Goal: Information Seeking & Learning: Learn about a topic

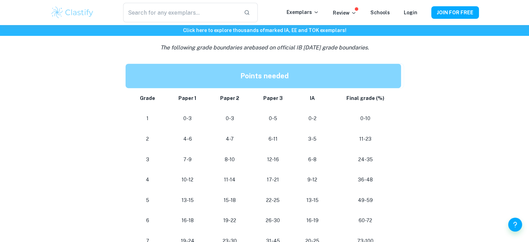
scroll to position [344, 0]
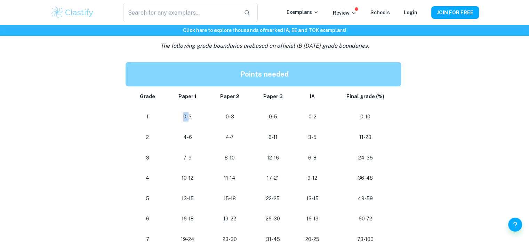
drag, startPoint x: 181, startPoint y: 118, endPoint x: 190, endPoint y: 123, distance: 9.8
click at [190, 123] on td "0-3" at bounding box center [187, 116] width 41 height 21
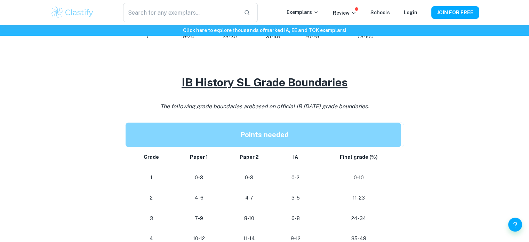
scroll to position [547, 0]
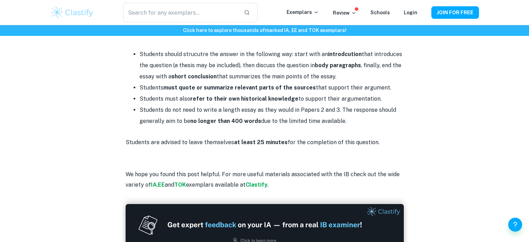
scroll to position [1622, 0]
